Goal: Find contact information: Find contact information

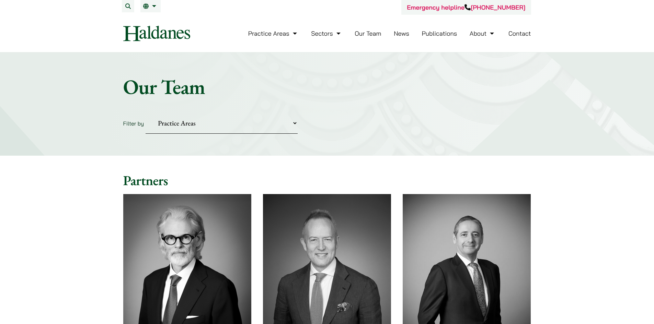
click at [522, 34] on link "Contact" at bounding box center [519, 34] width 23 height 8
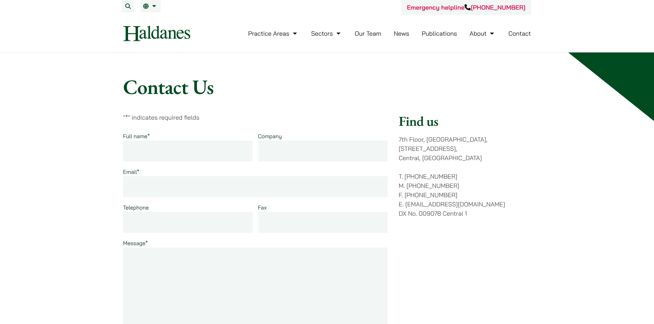
click at [366, 33] on link "Our Team" at bounding box center [367, 34] width 26 height 8
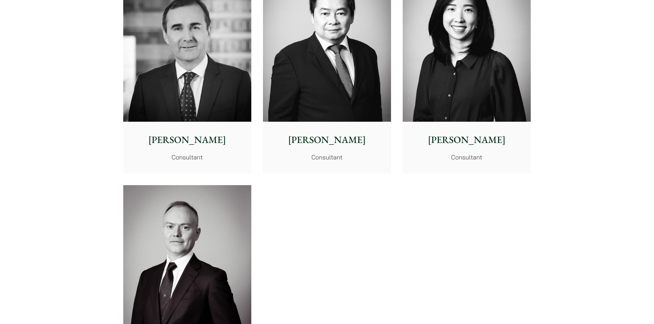
scroll to position [3805, 0]
